Goal: Task Accomplishment & Management: Use online tool/utility

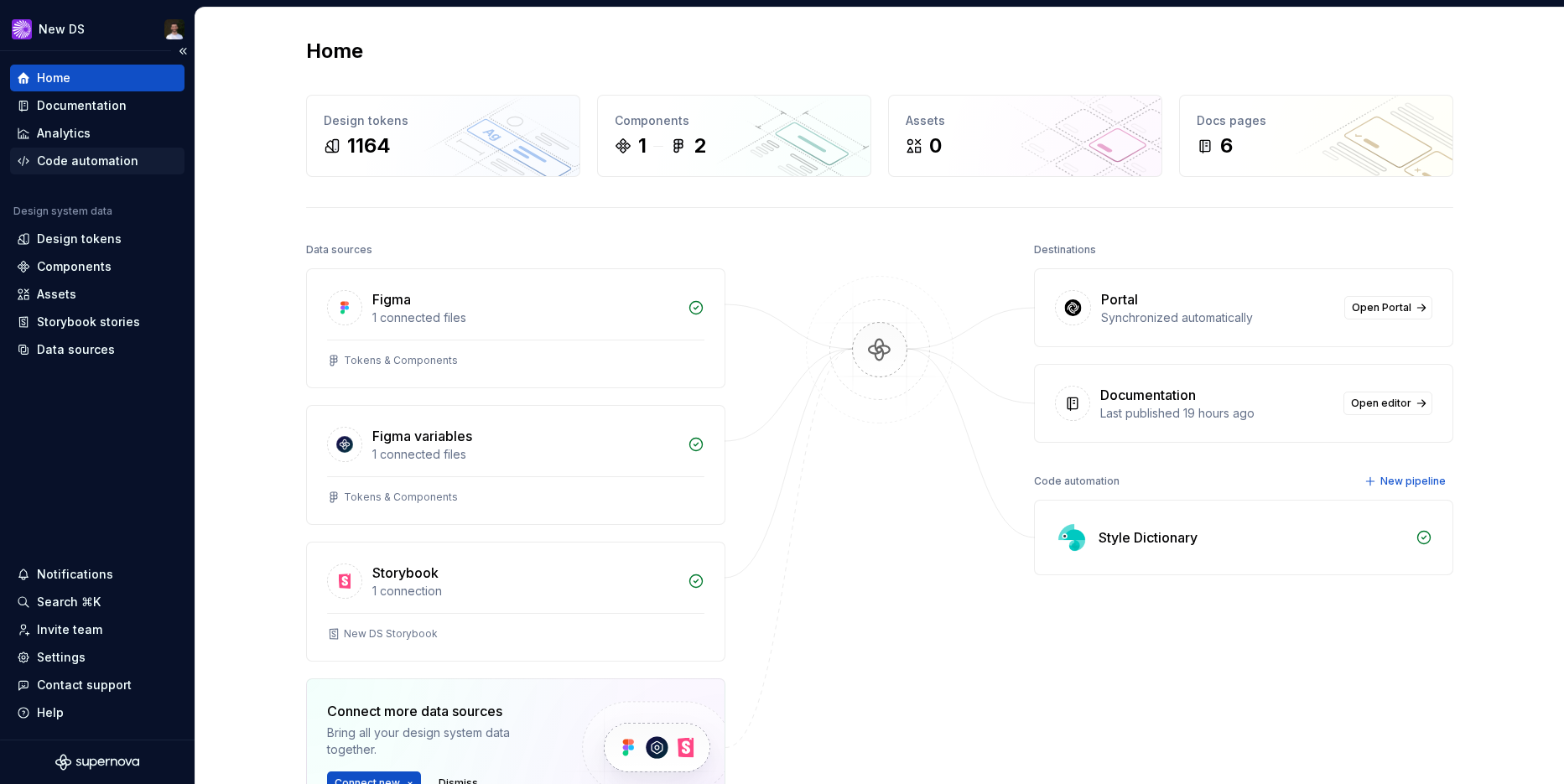
click at [109, 154] on div "Code automation" at bounding box center [88, 160] width 102 height 17
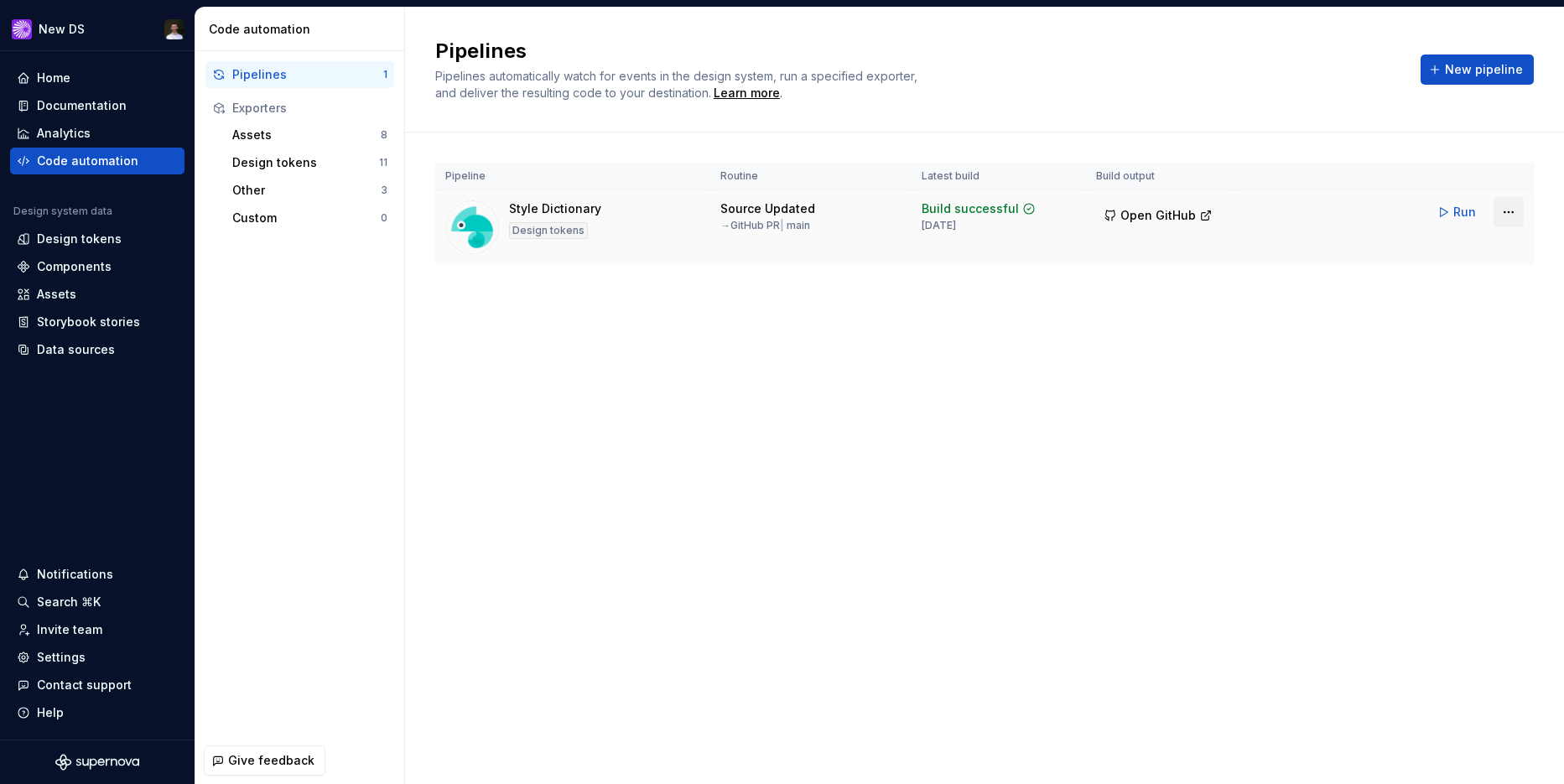
click at [1503, 214] on html "New DS Home Documentation Analytics Code automation Design system data Design t…" at bounding box center [782, 392] width 1564 height 784
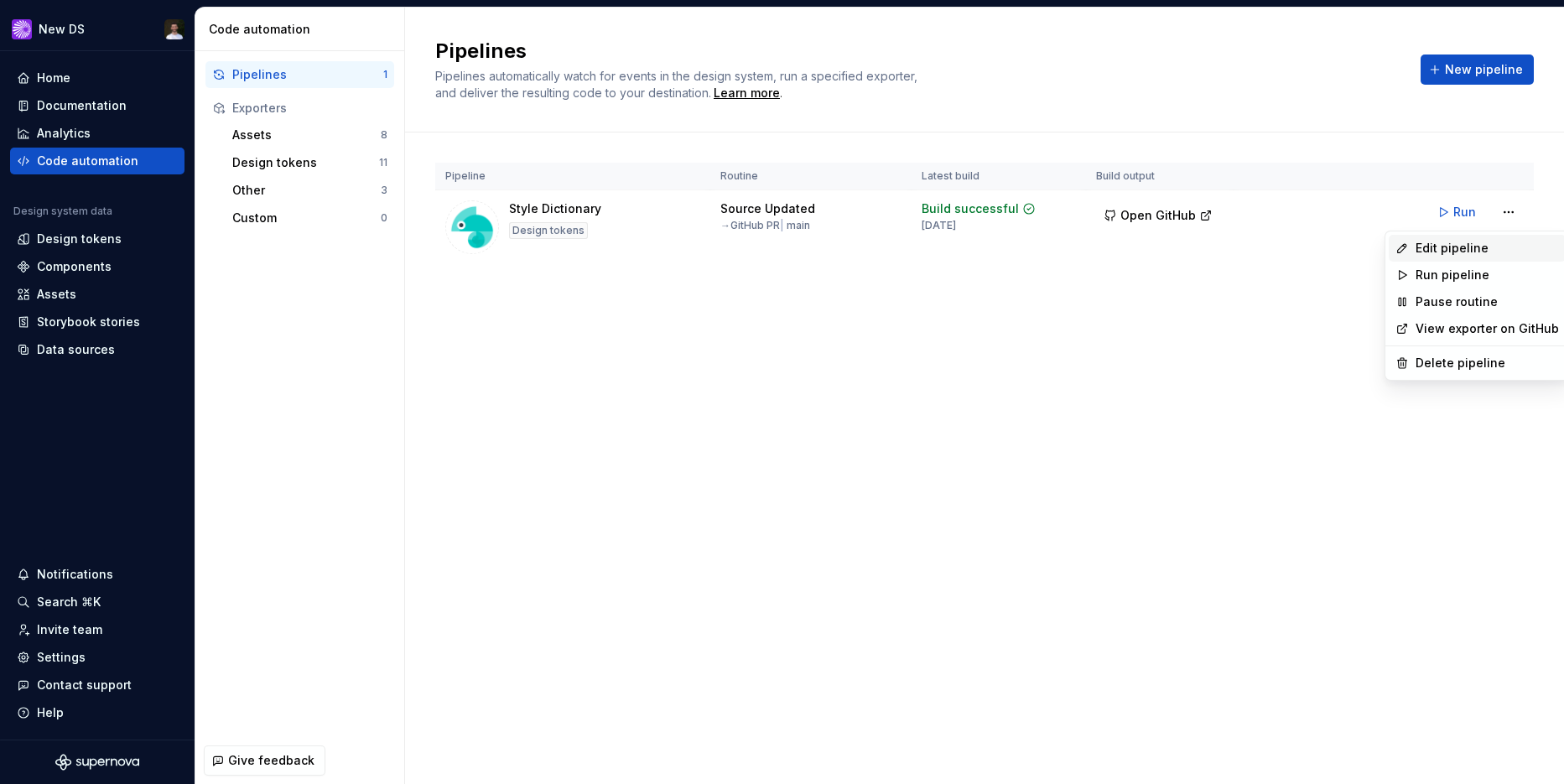
click at [1471, 241] on div "Edit pipeline" at bounding box center [1487, 247] width 144 height 17
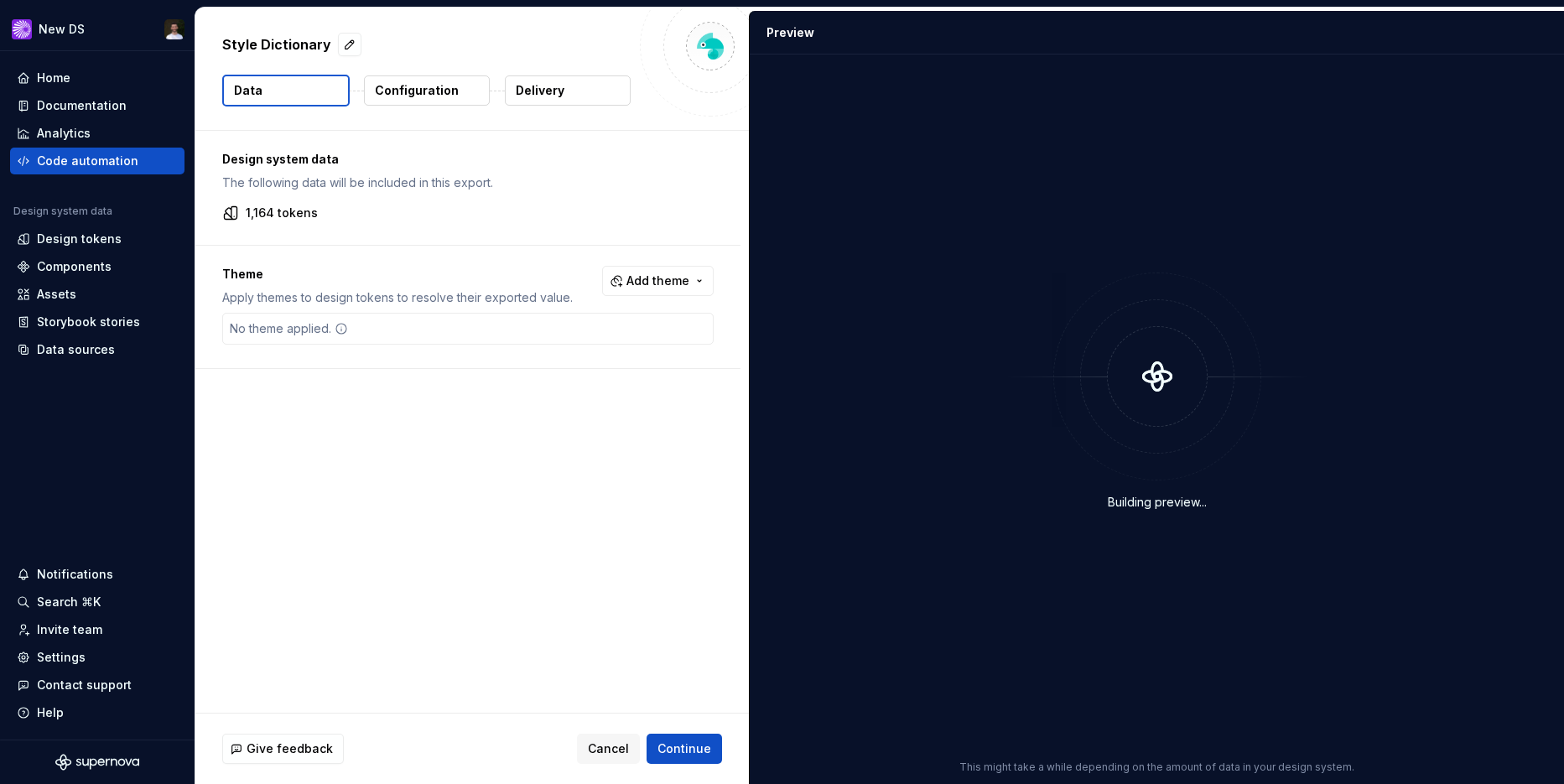
click at [577, 89] on button "Delivery" at bounding box center [567, 90] width 126 height 30
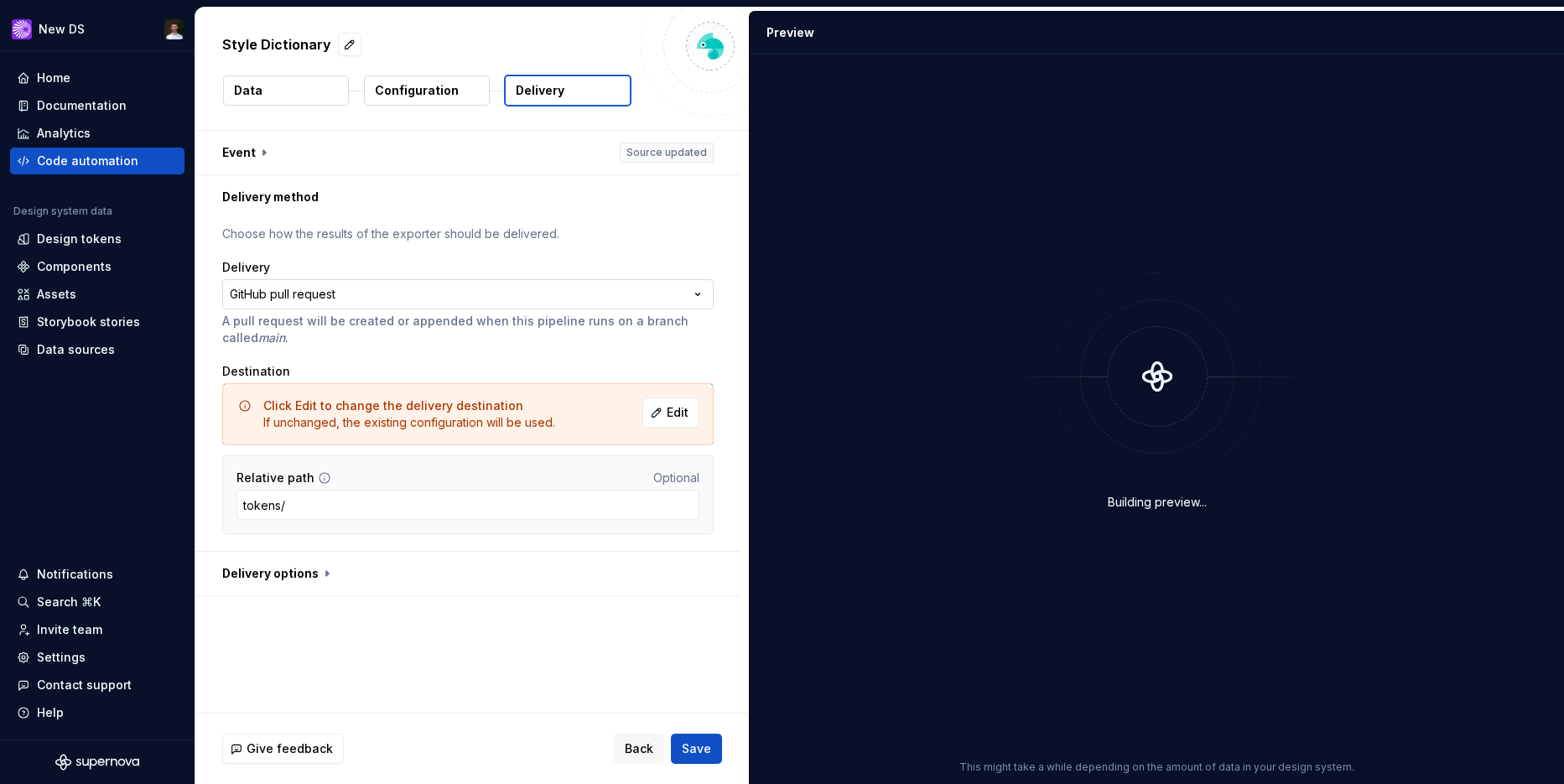
click at [391, 290] on html "**********" at bounding box center [782, 392] width 1564 height 784
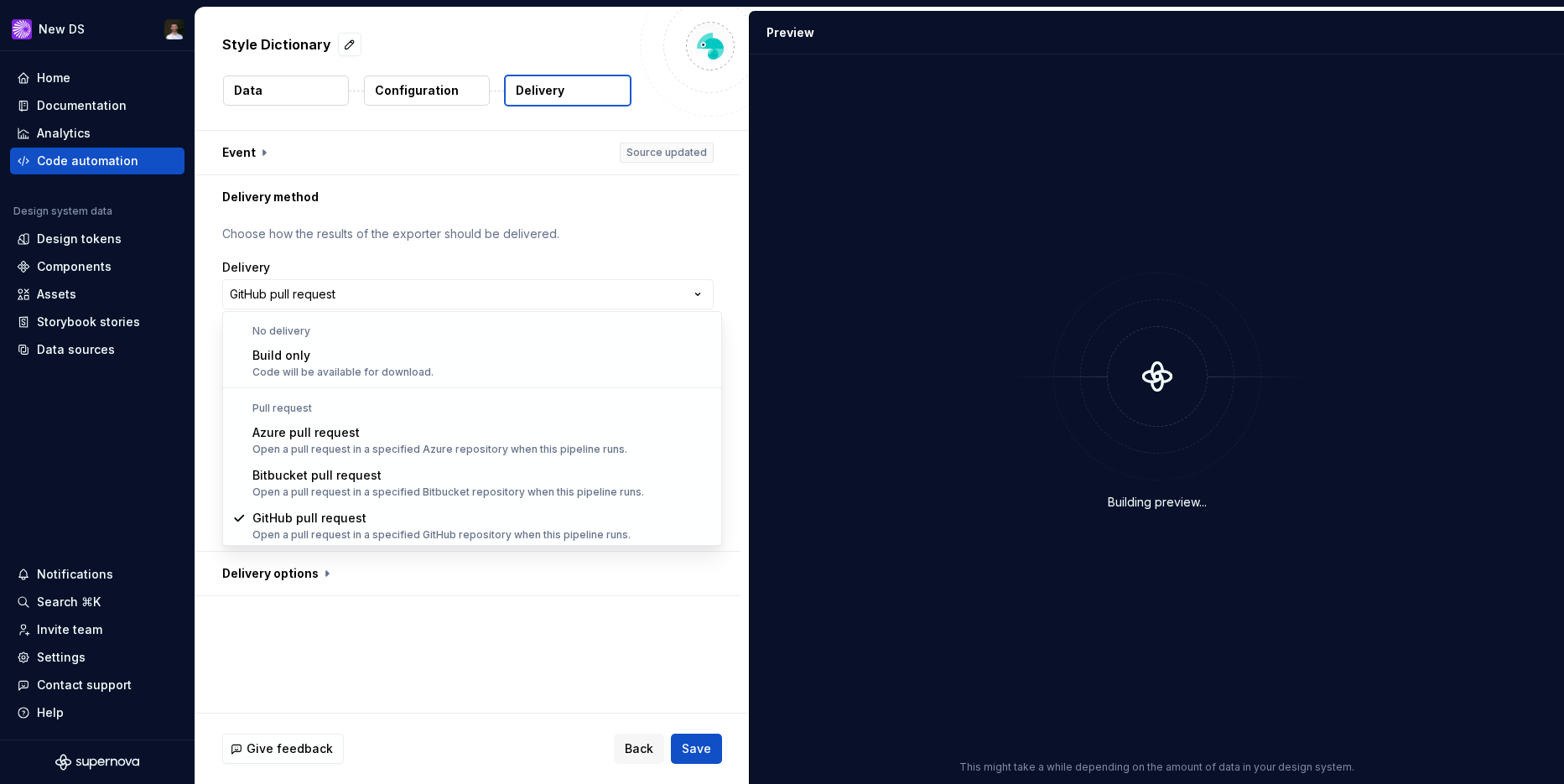
scroll to position [1, 0]
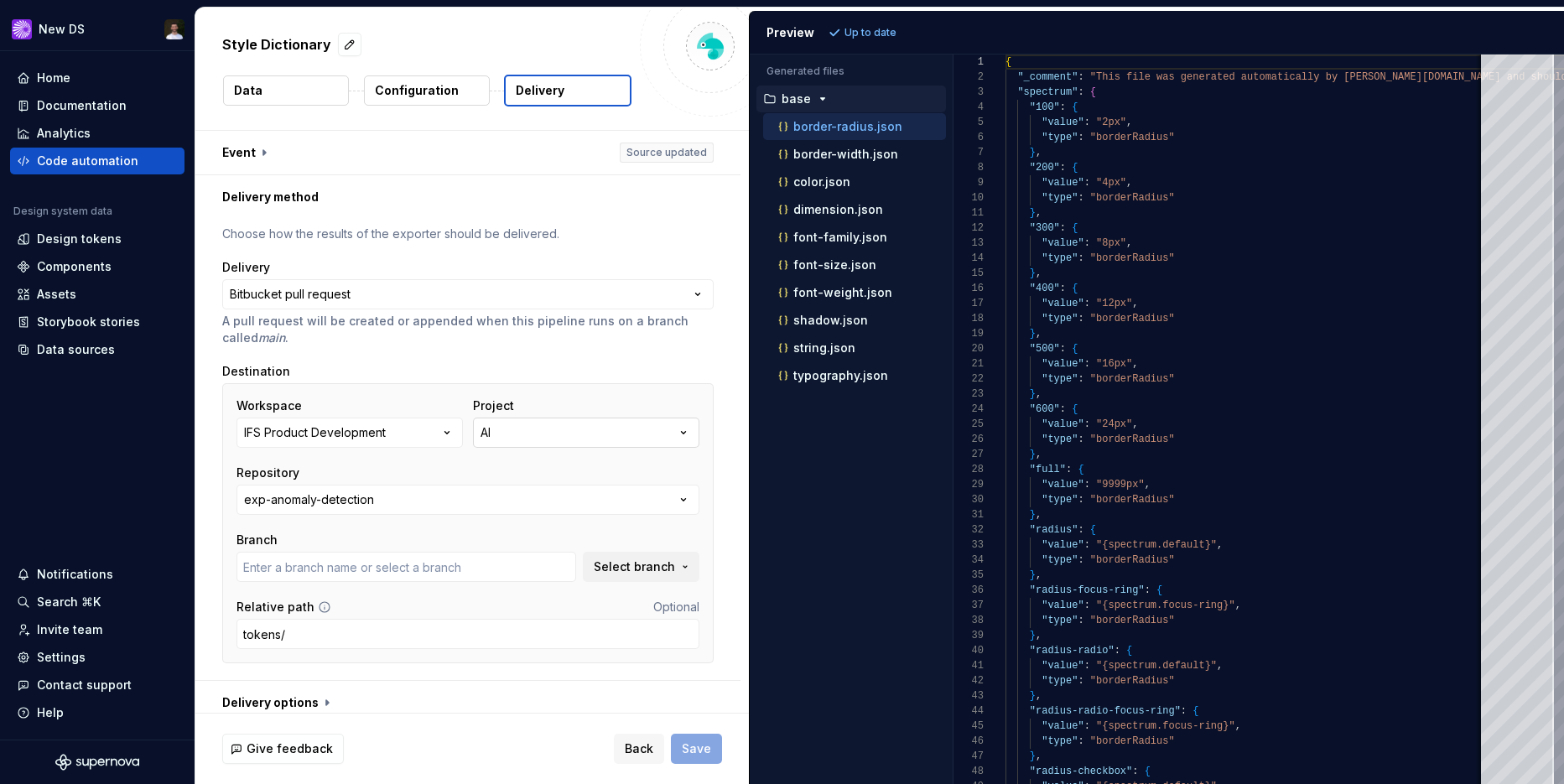
click at [543, 434] on button "AI" at bounding box center [585, 432] width 226 height 30
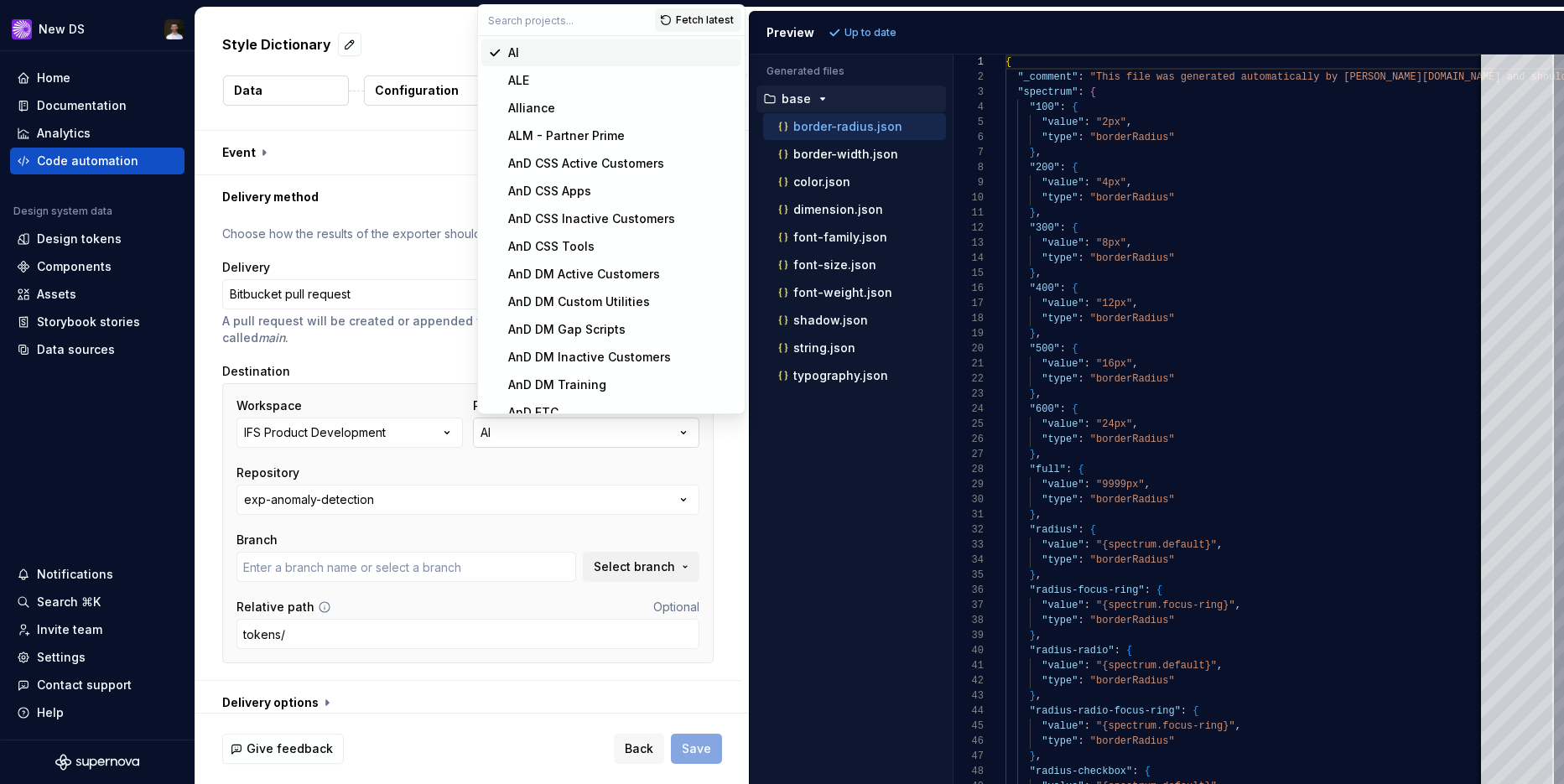
type input "main"
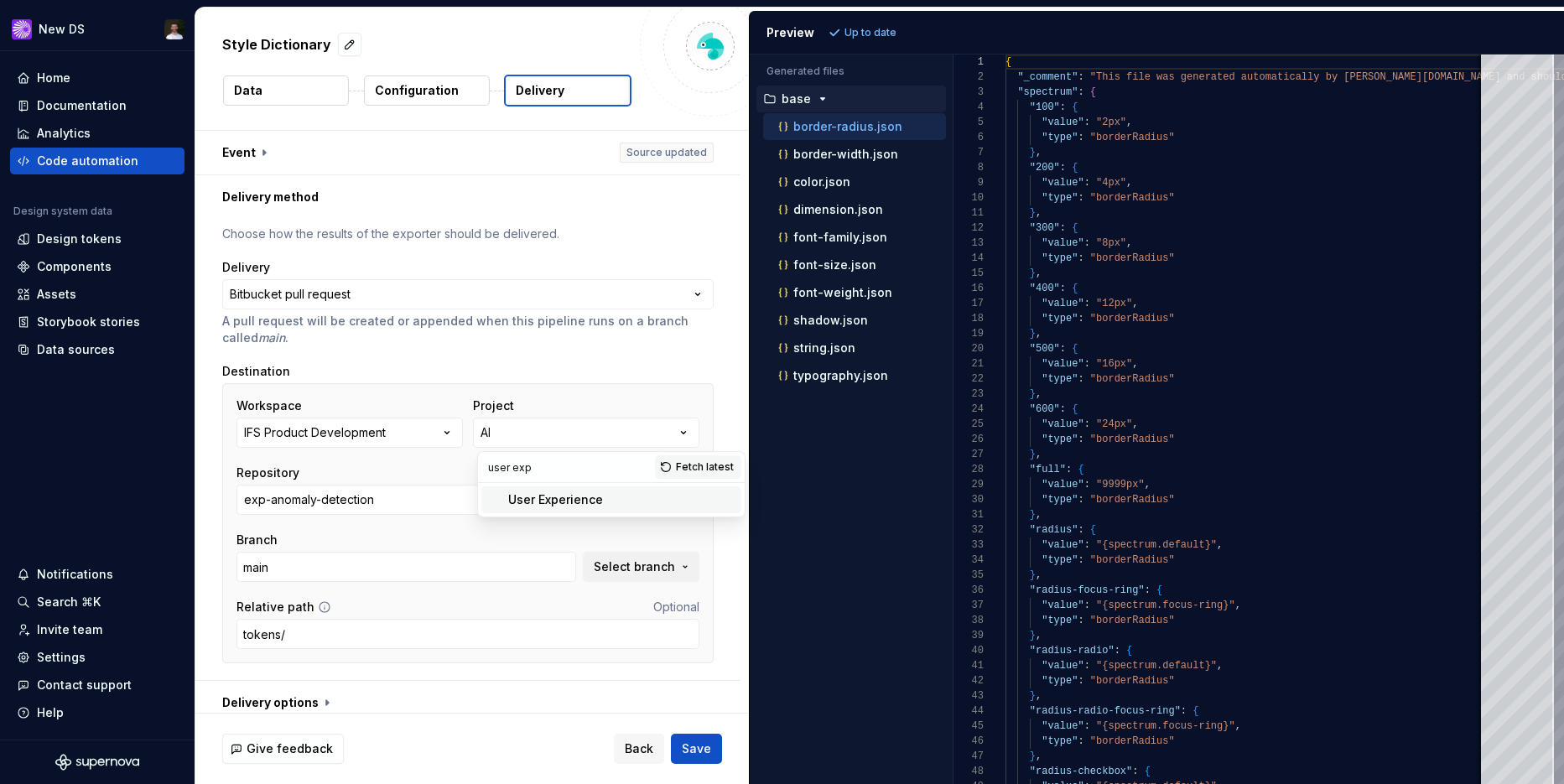
type input "user exp"
click at [561, 503] on div "User Experience" at bounding box center [555, 499] width 95 height 17
click at [484, 503] on button "IFS/UX/ComponentLibrary" at bounding box center [468, 499] width 463 height 30
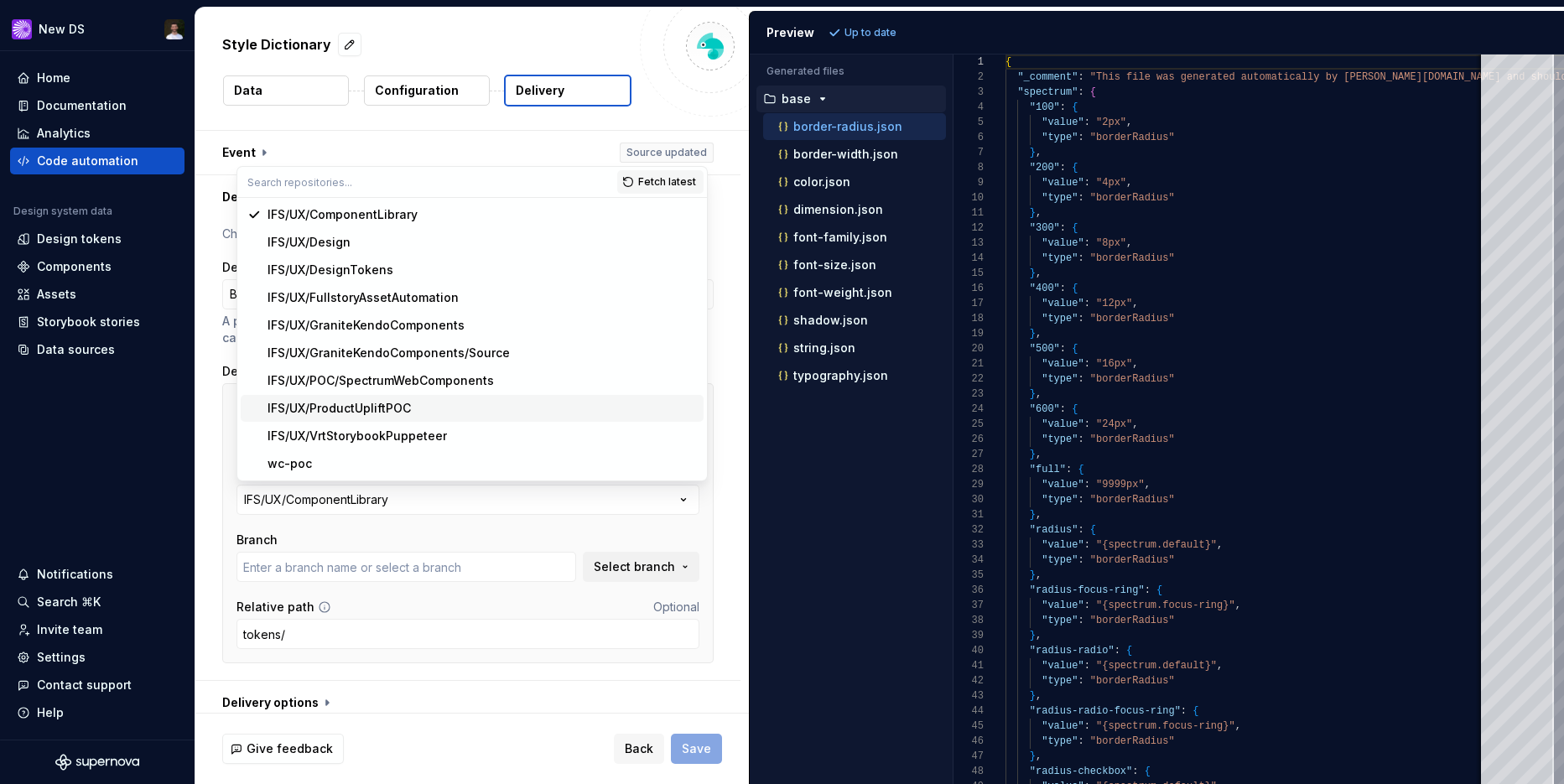
type input "ajislk/fix-random-nx-errors"
click at [409, 378] on div "IFS/UX/POC/SpectrumWebComponents" at bounding box center [380, 380] width 226 height 17
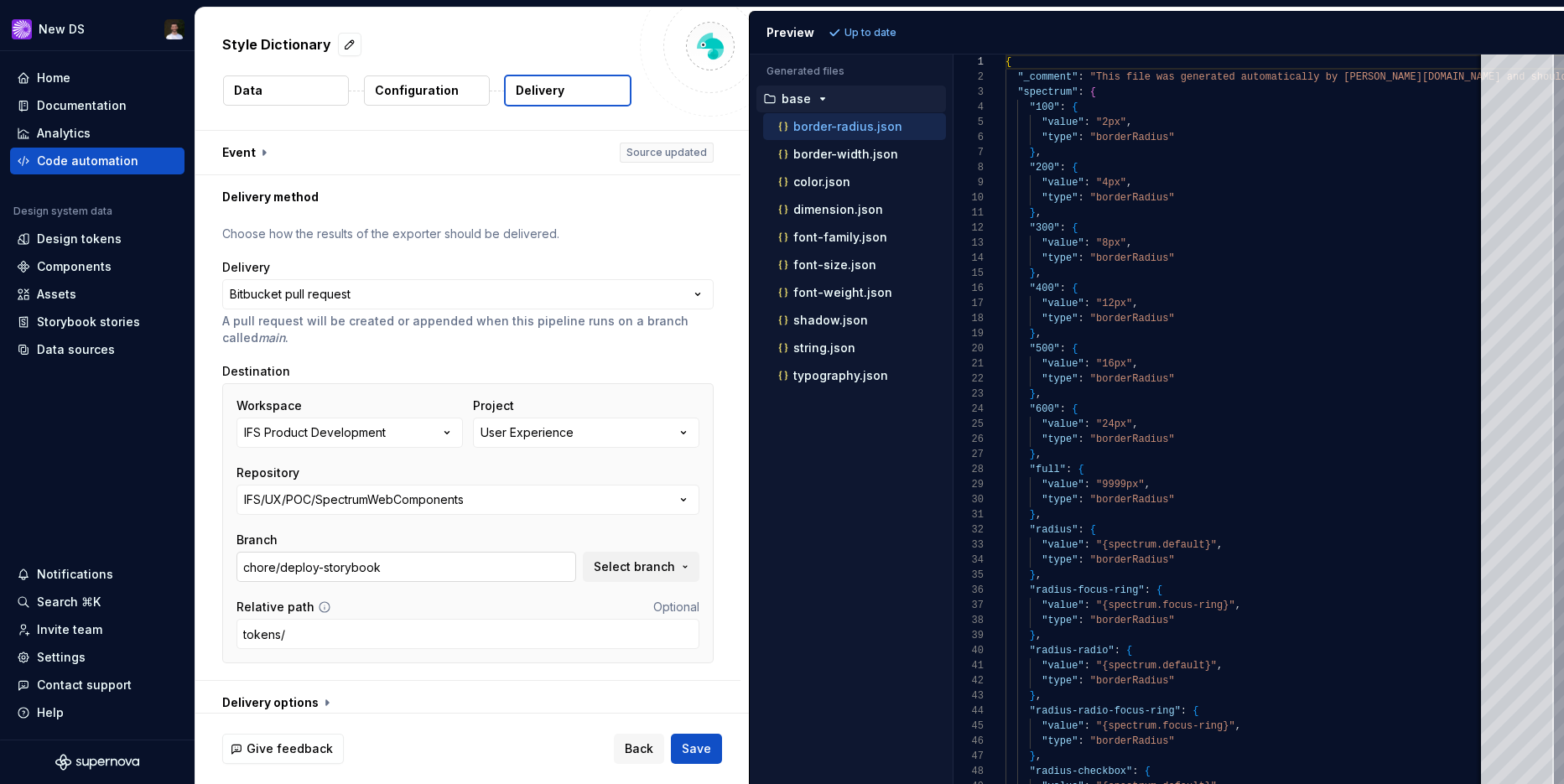
click at [558, 571] on input "chore/deploy-storybook" at bounding box center [406, 566] width 339 height 30
click at [647, 562] on span "Select branch" at bounding box center [634, 566] width 81 height 17
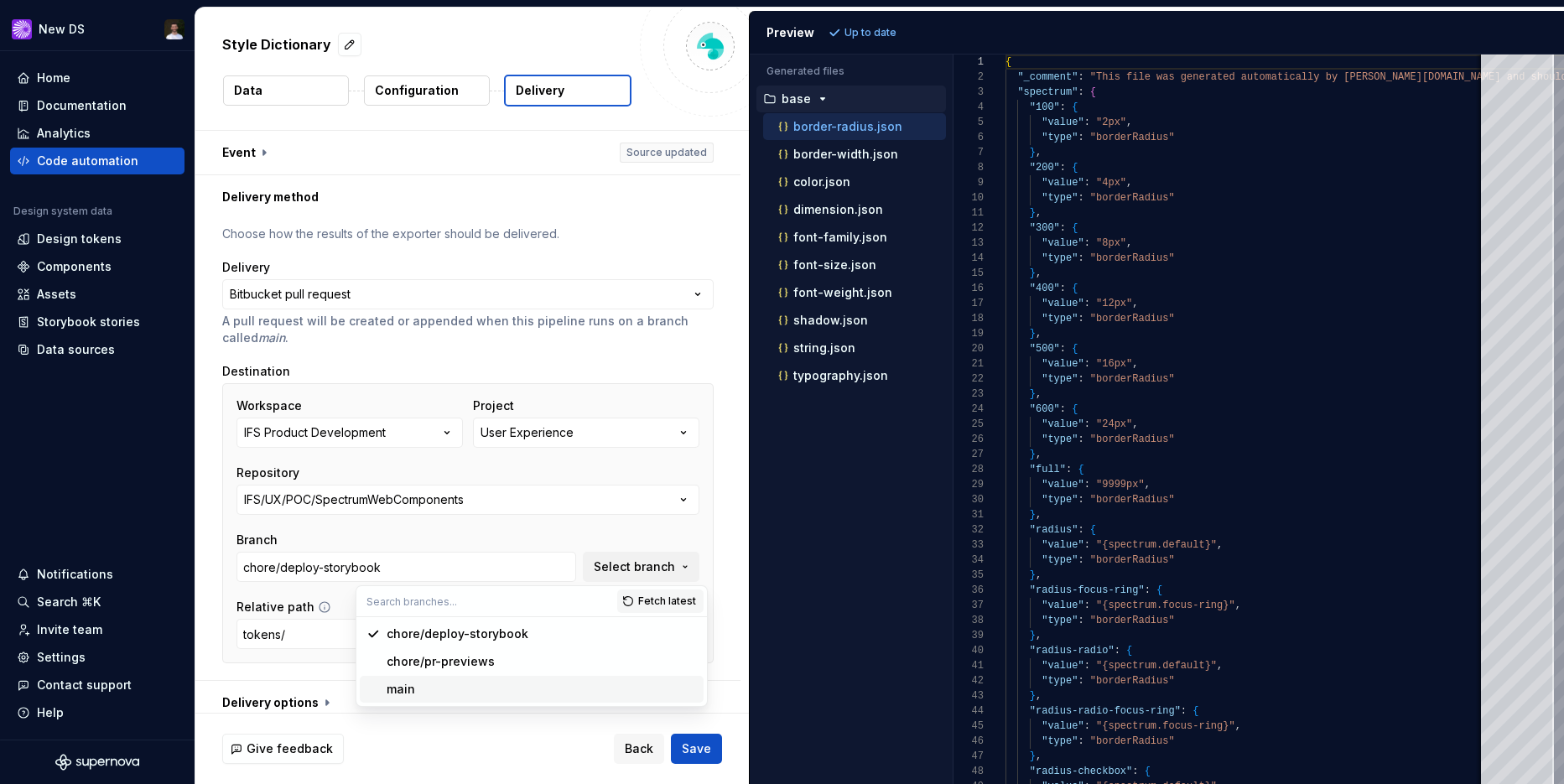
click at [477, 680] on div "main" at bounding box center [541, 688] width 310 height 17
type input "main"
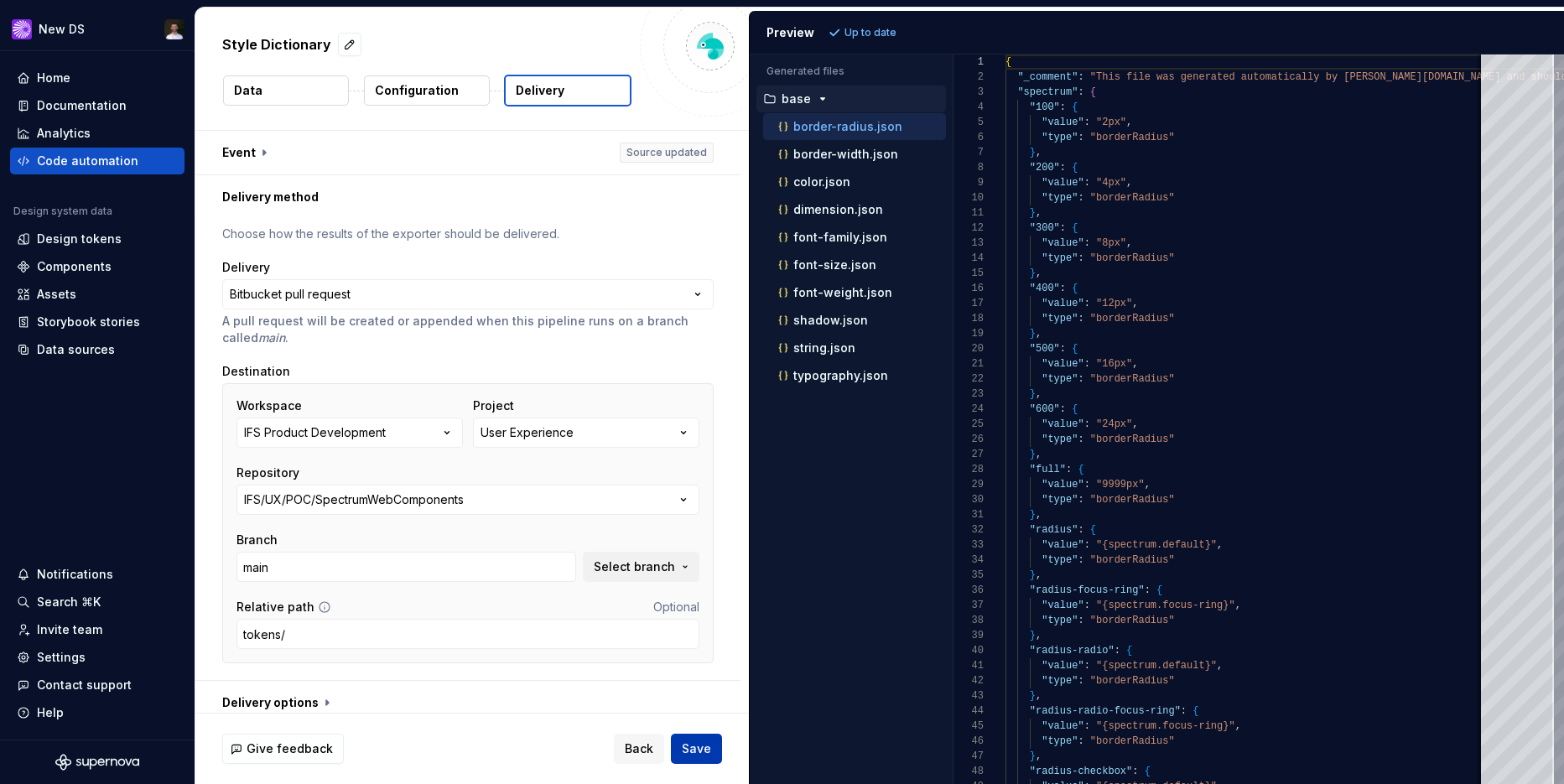
click at [702, 743] on span "Save" at bounding box center [696, 748] width 29 height 17
